Goal: Task Accomplishment & Management: Manage account settings

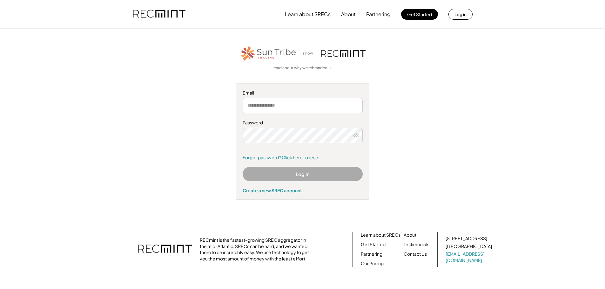
type input "**********"
click at [310, 173] on button "Log In" at bounding box center [303, 174] width 120 height 14
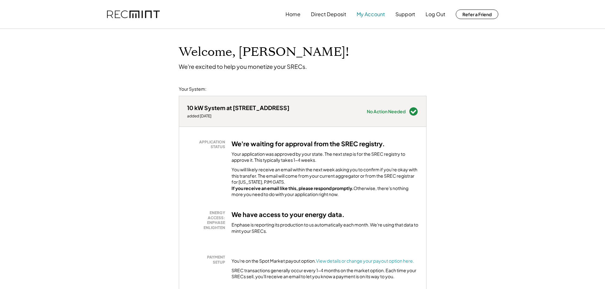
click at [368, 15] on button "My Account" at bounding box center [371, 14] width 28 height 13
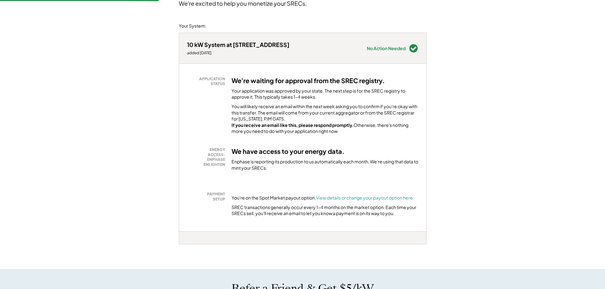
scroll to position [64, 0]
click at [340, 200] on font "View details or change your payout option here." at bounding box center [365, 198] width 98 height 6
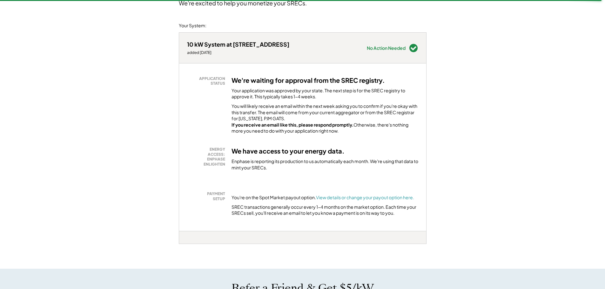
click at [68, 134] on div "Welcome, Ravi! We're excited to help you monetize your SRECs. Your System: 10 k…" at bounding box center [302, 271] width 605 height 612
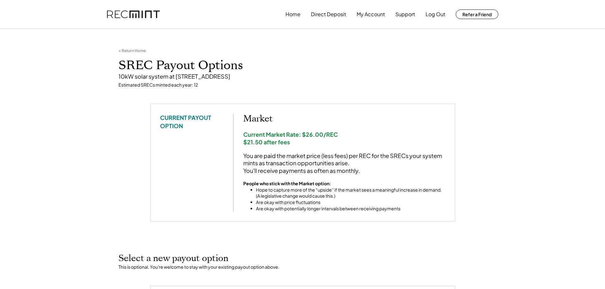
click at [294, 17] on button "Home" at bounding box center [292, 14] width 15 height 13
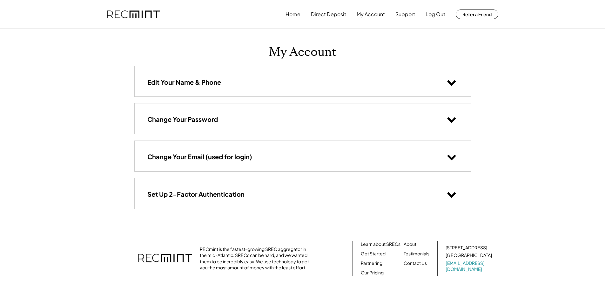
click at [59, 50] on div "Home Direct Deposit My Account Support Log Out Refer a Friend My Account Edit Y…" at bounding box center [302, 165] width 605 height 330
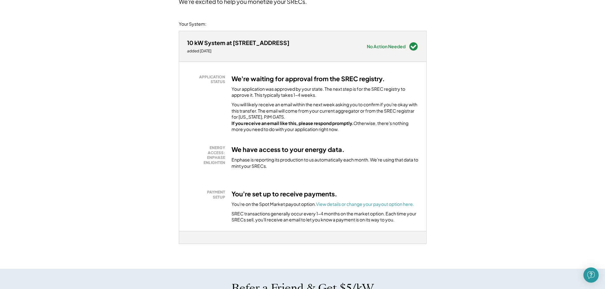
scroll to position [64, 0]
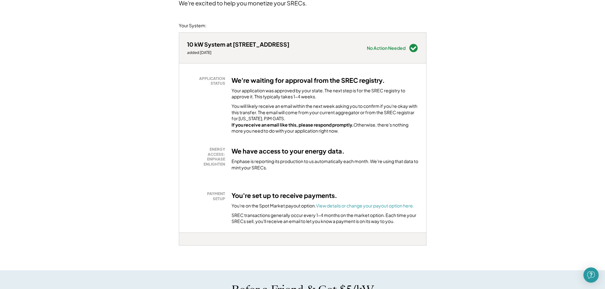
click at [489, 107] on div "Welcome, [PERSON_NAME]! We're excited to help you monetize your SRECs. Your Sys…" at bounding box center [302, 271] width 605 height 613
click at [132, 45] on div "Welcome, [PERSON_NAME]! We're excited to help you monetize your SRECs. Your Sys…" at bounding box center [302, 271] width 605 height 613
click at [102, 57] on div "Welcome, [PERSON_NAME]! We're excited to help you monetize your SRECs. Your Sys…" at bounding box center [302, 271] width 605 height 613
click at [39, 38] on div "Welcome, [PERSON_NAME]! We're excited to help you monetize your SRECs. Your Sys…" at bounding box center [302, 271] width 605 height 613
